Goal: Find contact information: Find contact information

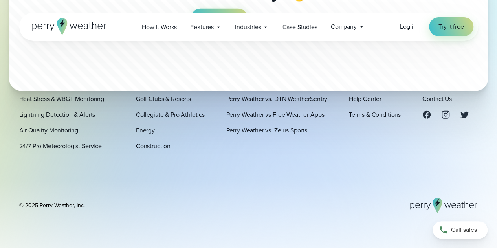
scroll to position [2536, 0]
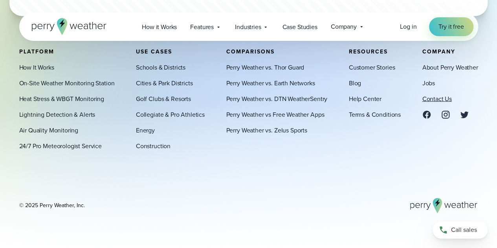
click at [435, 103] on link "Contact Us" at bounding box center [436, 98] width 29 height 9
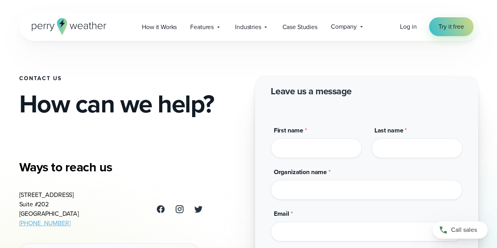
click at [78, 29] on icon at bounding box center [69, 26] width 75 height 17
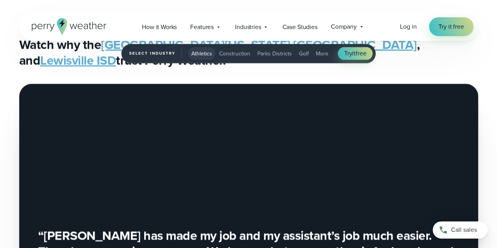
scroll to position [1378, 0]
